Goal: Navigation & Orientation: Find specific page/section

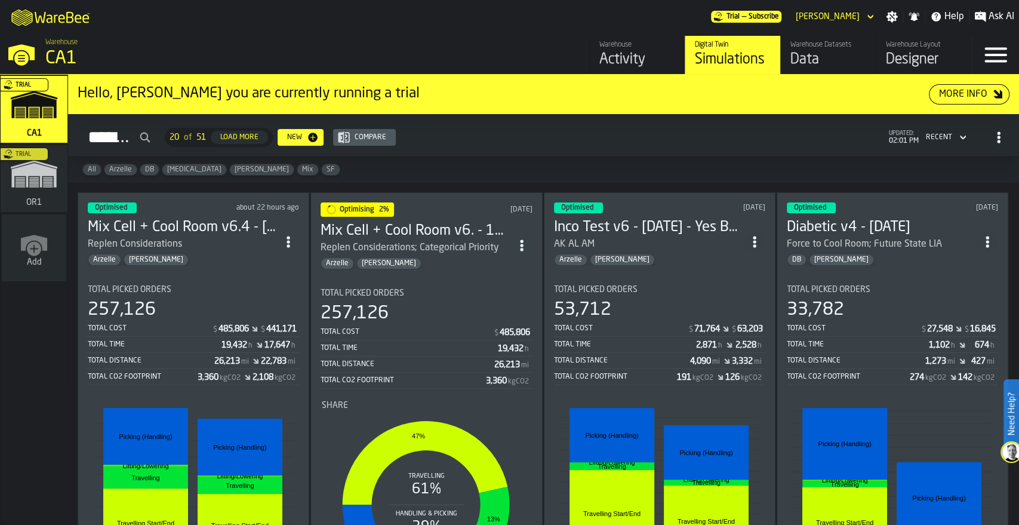
drag, startPoint x: 33, startPoint y: 180, endPoint x: 426, endPoint y: 26, distance: 421.8
click at [33, 180] on div "Trial" at bounding box center [31, 181] width 67 height 69
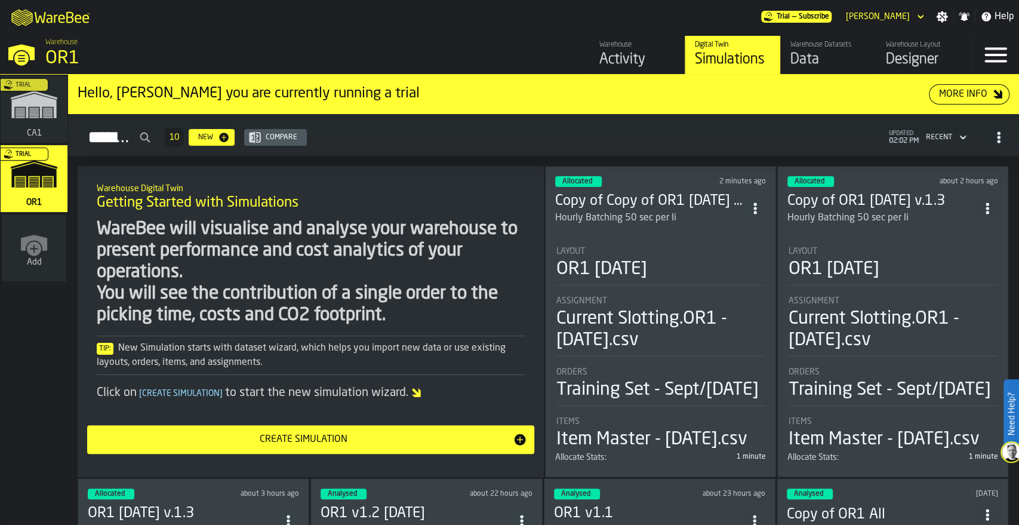
click at [826, 56] on div "Data" at bounding box center [828, 59] width 76 height 19
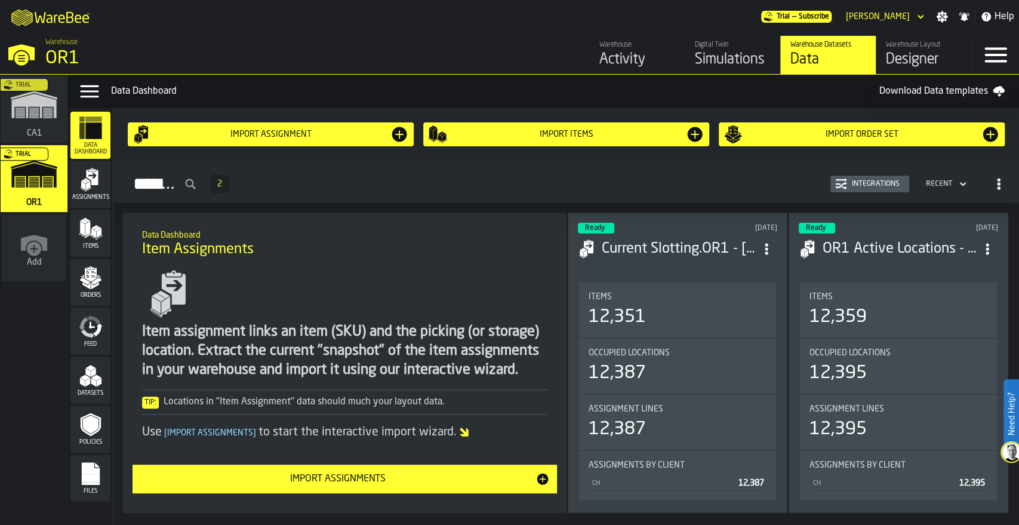
click at [90, 476] on rect "menu Files" at bounding box center [90, 477] width 18 height 8
